Goal: Communication & Community: Participate in discussion

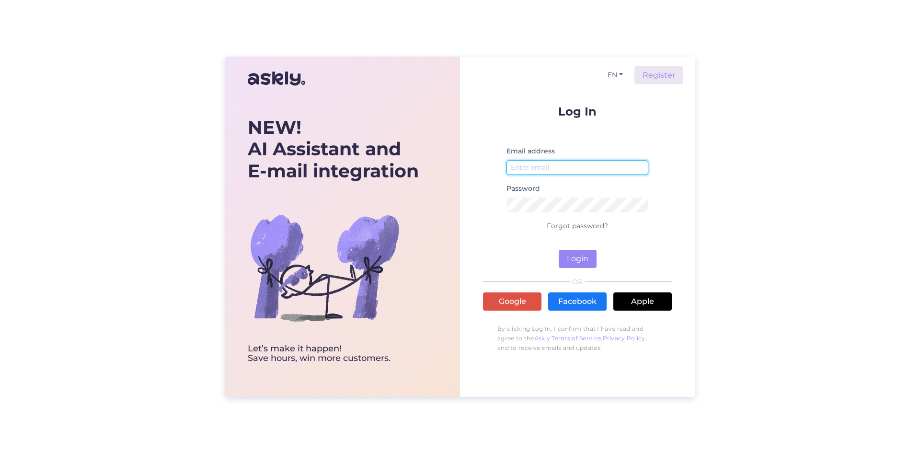
click at [553, 165] on input "email" at bounding box center [578, 167] width 142 height 15
type input "s"
type input "t"
type input "[EMAIL_ADDRESS][DOMAIN_NAME]"
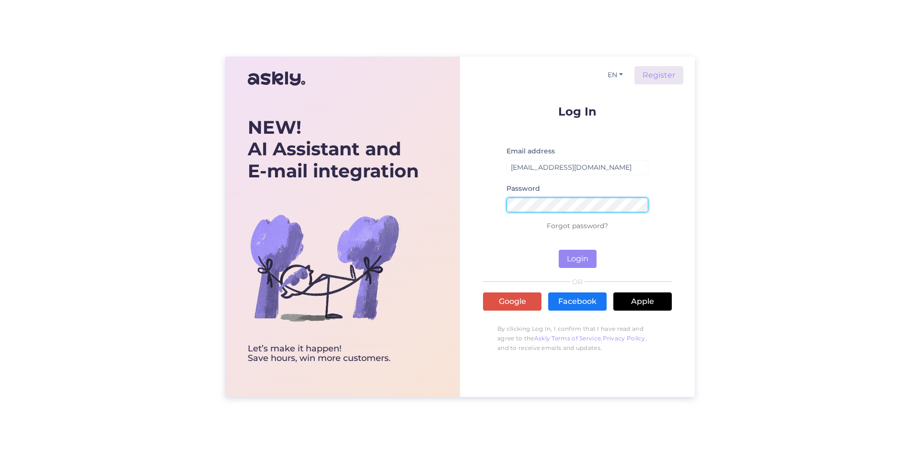
click at [559, 250] on button "Login" at bounding box center [578, 259] width 38 height 18
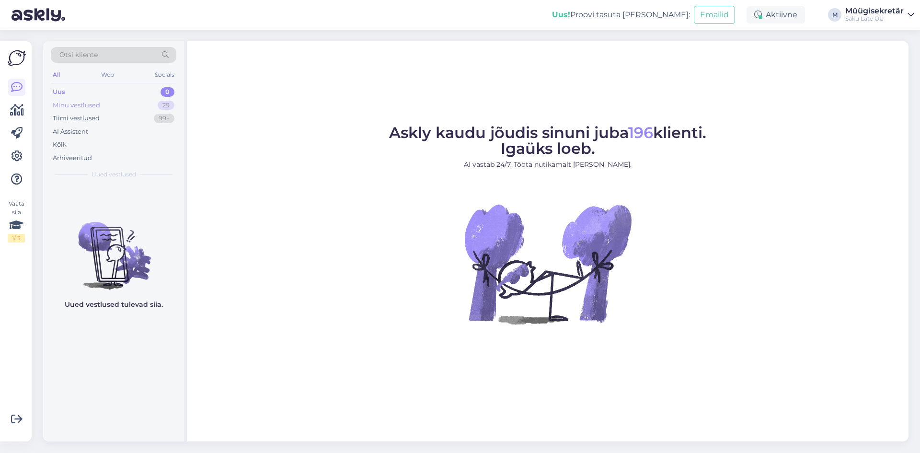
click at [87, 104] on div "Minu vestlused" at bounding box center [76, 106] width 47 height 10
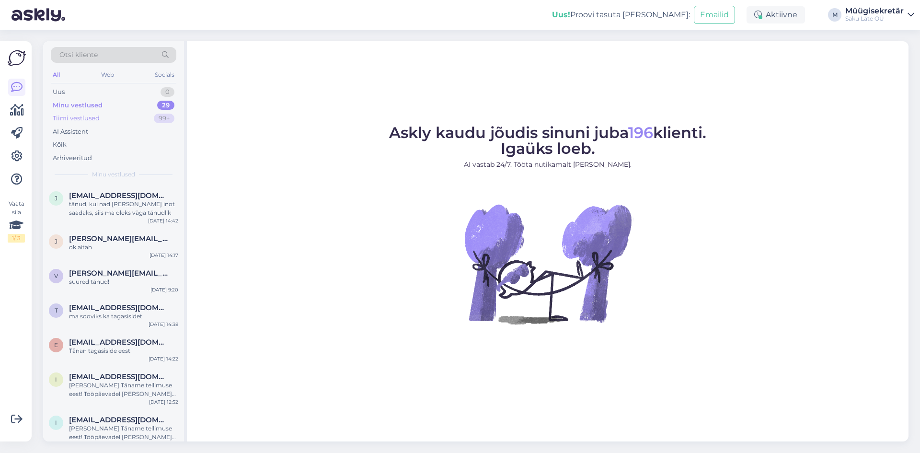
click at [85, 113] on div "Tiimi vestlused 99+" at bounding box center [114, 118] width 126 height 13
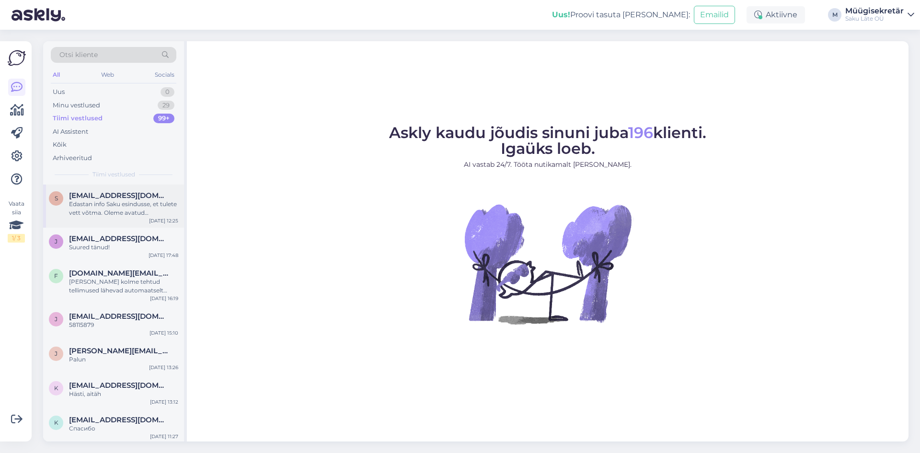
click at [121, 211] on div "Edastan info Saku esindusse, et tulete vett võtma. Oleme avatud [PERSON_NAME] v…" at bounding box center [123, 208] width 109 height 17
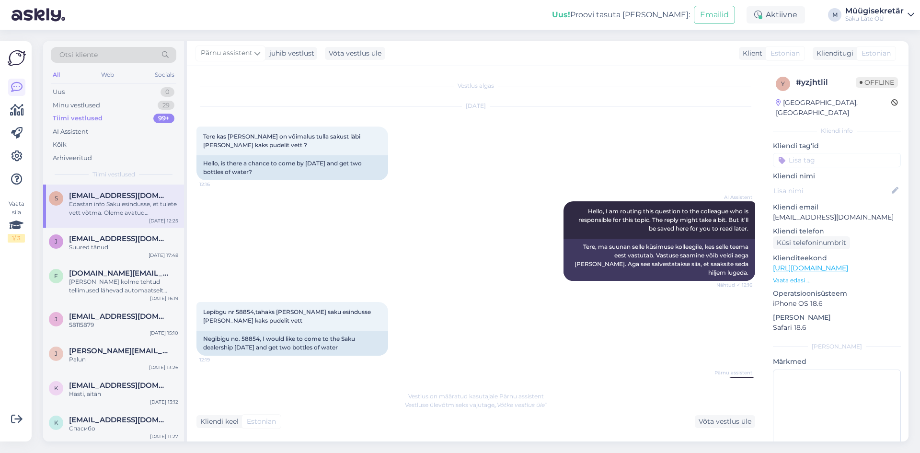
scroll to position [71, 0]
